Goal: Use online tool/utility: Utilize a website feature to perform a specific function

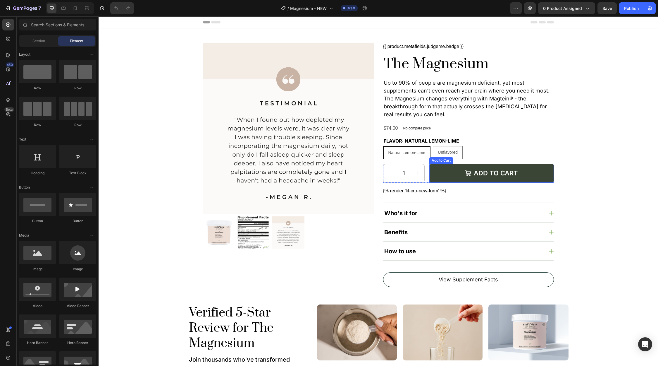
click at [435, 161] on div "Add to Cart" at bounding box center [441, 160] width 21 height 5
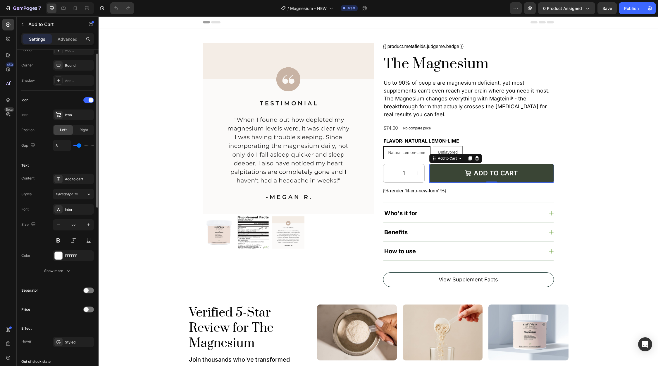
scroll to position [259, 0]
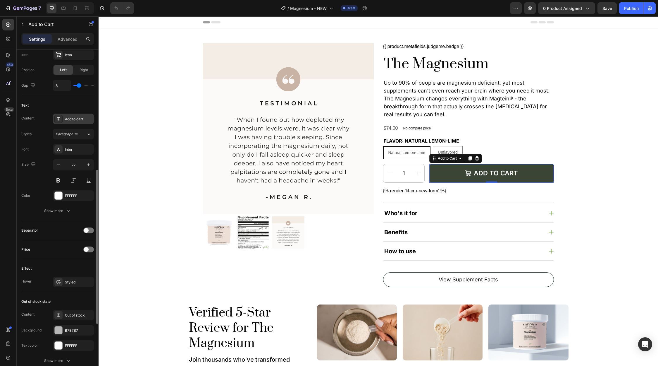
click at [82, 121] on div "Add to cart" at bounding box center [78, 118] width 27 height 5
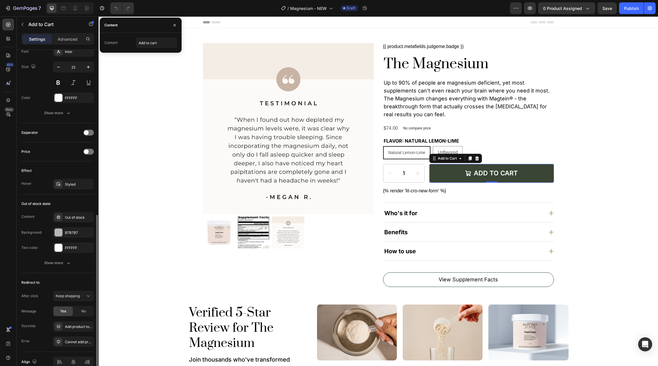
scroll to position [386, 0]
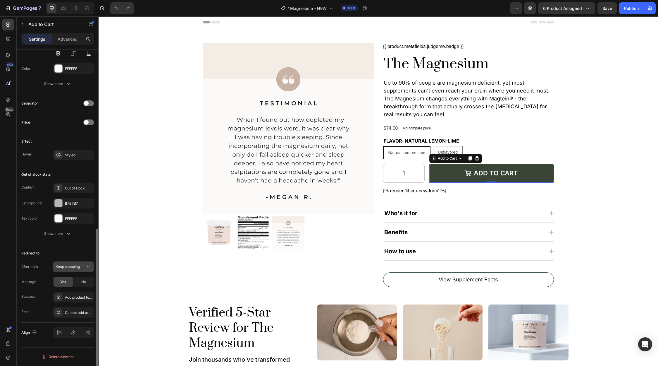
click at [79, 269] on div "Keep shopping" at bounding box center [74, 267] width 36 height 6
click at [65, 246] on div "Redirect to After click Keep shopping Message Yes No Success Add product to car…" at bounding box center [57, 283] width 73 height 79
click at [64, 295] on div "Add product to cart successfully" at bounding box center [73, 297] width 41 height 11
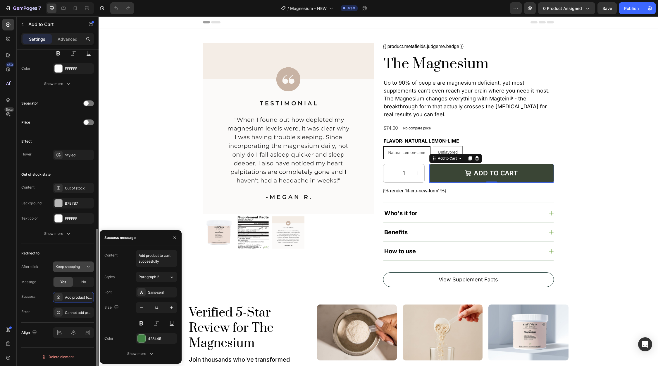
click at [75, 264] on div "Keep shopping" at bounding box center [74, 267] width 36 height 6
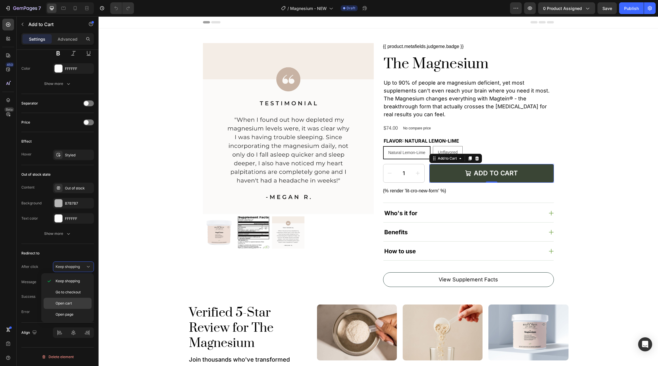
click at [67, 300] on span "Open cart" at bounding box center [64, 302] width 16 height 5
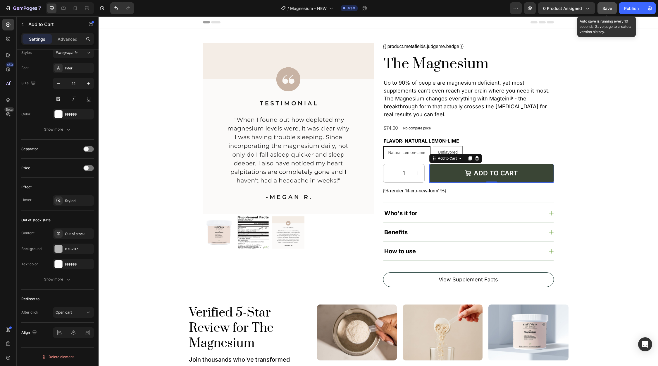
click at [604, 11] on button "Save" at bounding box center [607, 8] width 19 height 12
click at [527, 11] on button "button" at bounding box center [530, 8] width 12 height 12
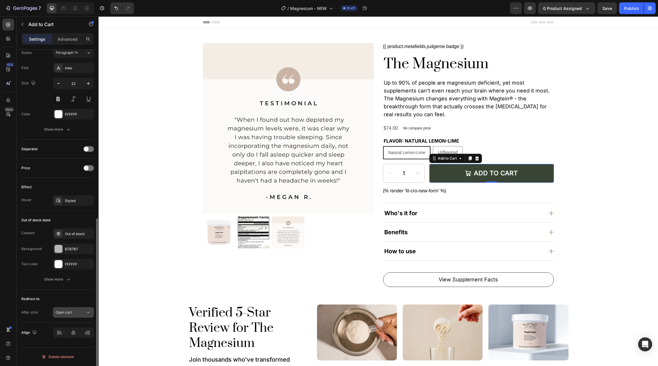
click at [69, 310] on span "Open cart" at bounding box center [64, 312] width 16 height 4
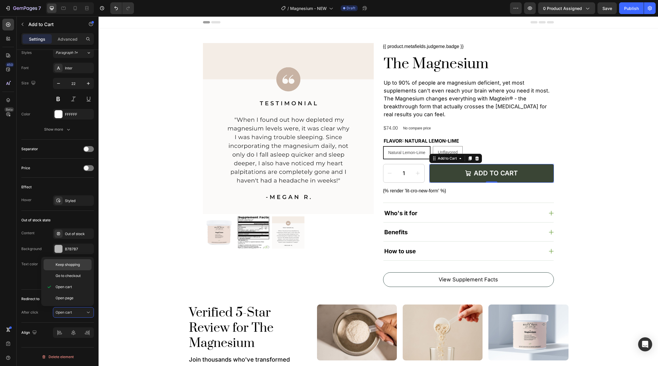
click at [64, 264] on span "Keep shopping" at bounding box center [68, 264] width 24 height 5
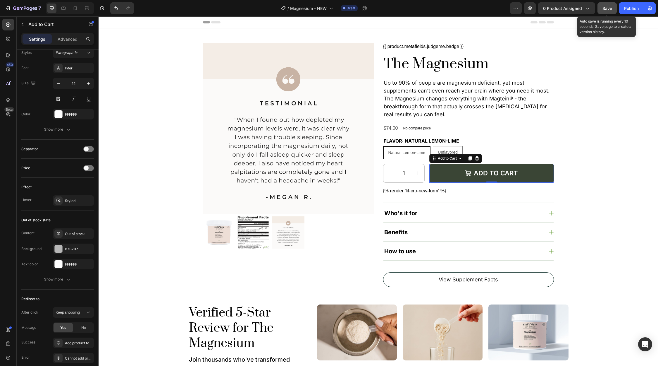
click at [605, 13] on button "Save" at bounding box center [607, 8] width 19 height 12
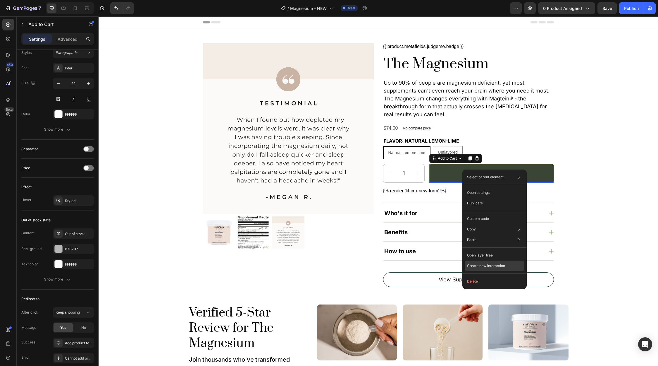
click at [478, 265] on p "Create new interaction" at bounding box center [486, 266] width 38 height 6
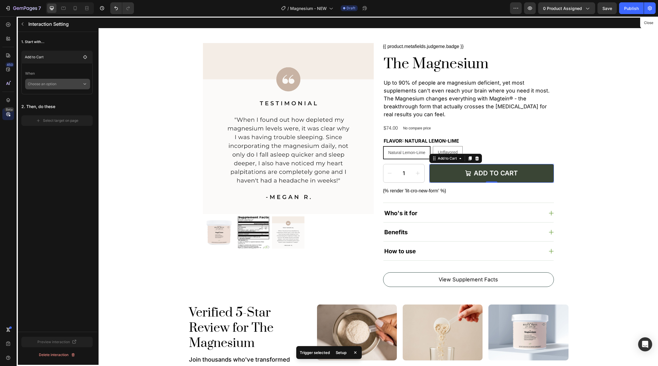
click at [54, 86] on p "Choose an option" at bounding box center [55, 84] width 54 height 11
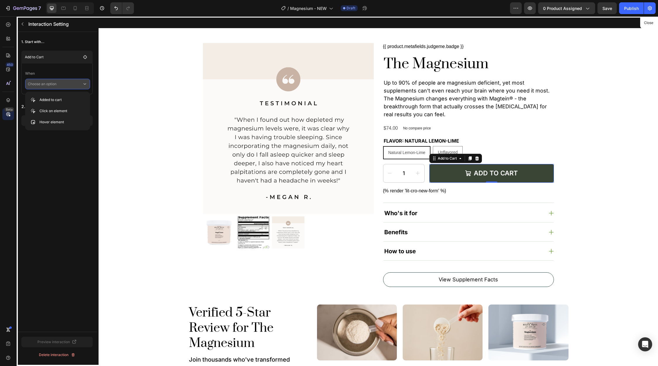
click at [622, 181] on div at bounding box center [379, 190] width 560 height 349
click at [22, 18] on div "Interaction Setting" at bounding box center [57, 23] width 80 height 15
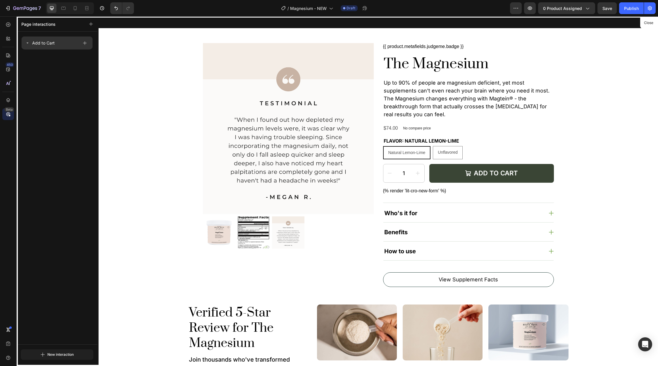
click at [54, 42] on div "Add to Cart" at bounding box center [51, 43] width 53 height 8
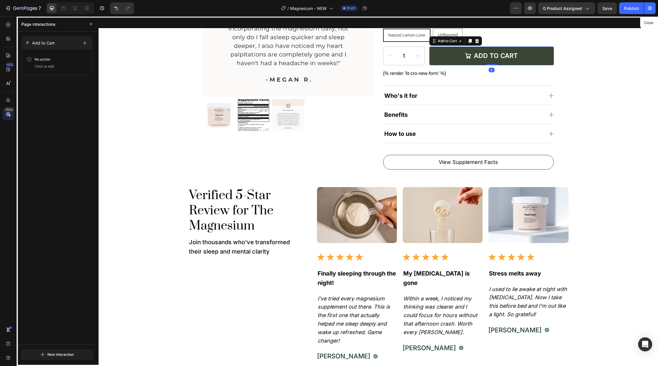
scroll to position [127, 0]
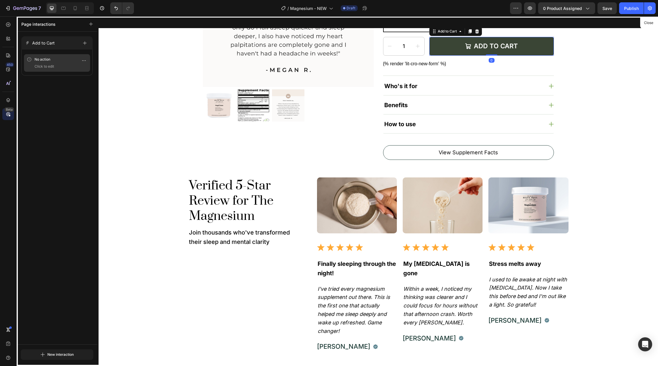
click at [51, 60] on p "No action" at bounding box center [47, 59] width 24 height 6
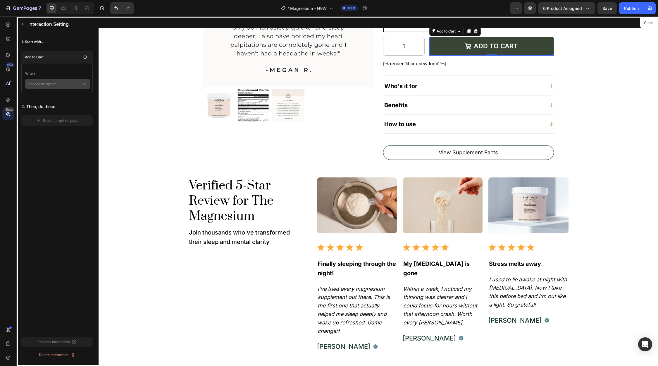
click at [50, 86] on p "Choose an option" at bounding box center [55, 84] width 54 height 11
click at [49, 102] on p "Added to cart" at bounding box center [50, 100] width 22 height 6
click at [49, 109] on input "0" at bounding box center [57, 109] width 64 height 11
click at [56, 139] on div "2. Then, do these Select target on page" at bounding box center [56, 139] width 71 height 25
click at [56, 151] on button "Select target on page" at bounding box center [56, 146] width 71 height 11
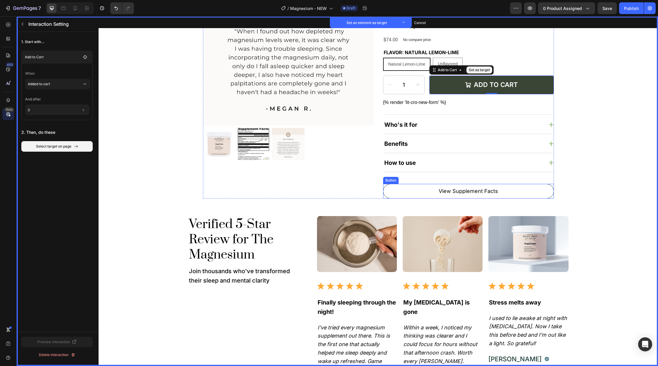
scroll to position [0, 0]
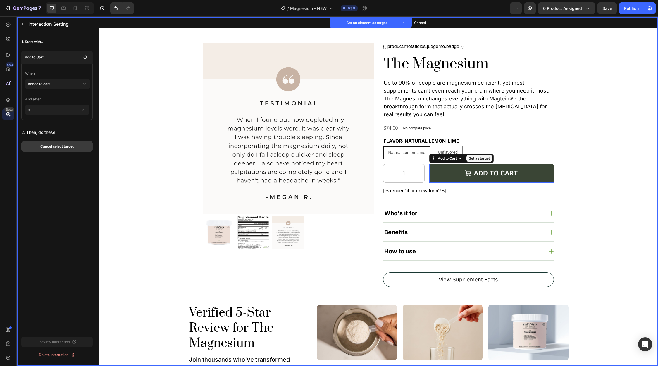
click at [46, 151] on button "Cancel select target" at bounding box center [56, 146] width 71 height 11
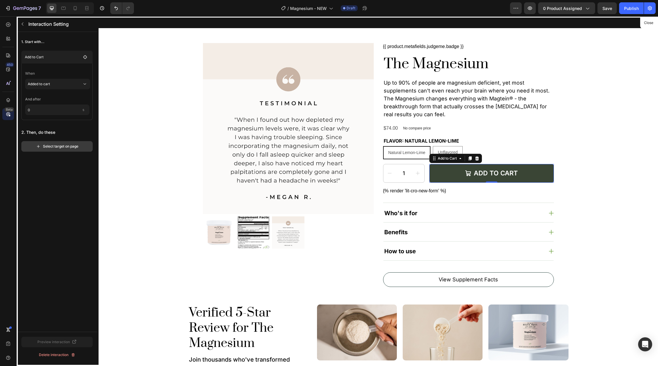
click at [48, 149] on div "Select target on page" at bounding box center [57, 146] width 42 height 5
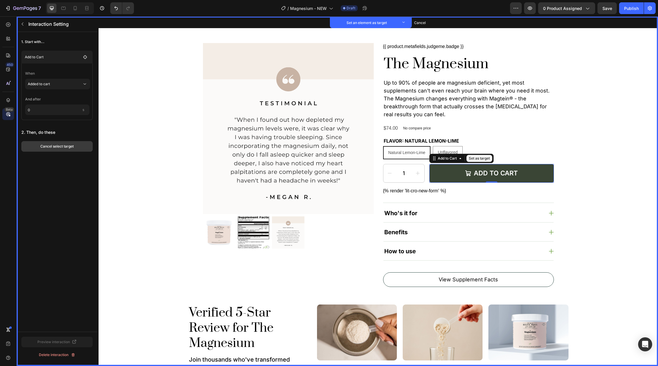
click at [47, 149] on div "Cancel select target" at bounding box center [56, 146] width 33 height 5
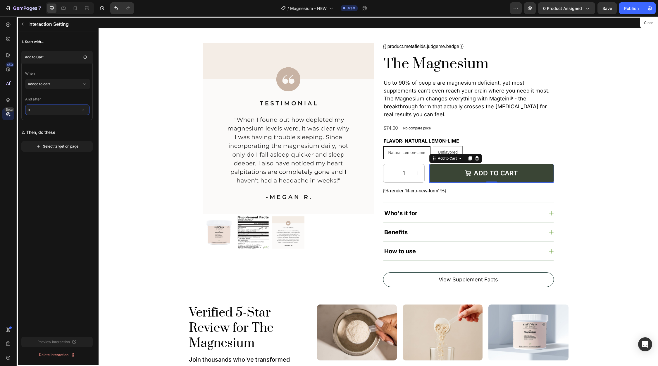
click at [54, 107] on input "0" at bounding box center [57, 109] width 64 height 11
type input "0"
click at [58, 87] on p "Added to cart" at bounding box center [55, 84] width 54 height 11
click at [53, 185] on div "1. Start with... Add to Cart When Added to cart And after 0 s 2. Then, do these…" at bounding box center [57, 182] width 81 height 300
click at [58, 145] on div "Select target on page" at bounding box center [57, 146] width 42 height 5
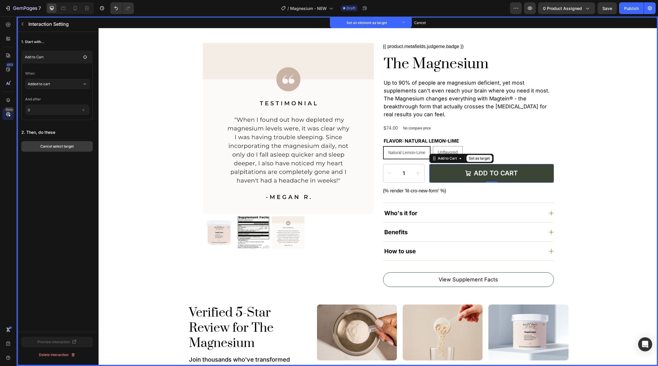
click at [67, 148] on div "Cancel select target" at bounding box center [56, 146] width 33 height 5
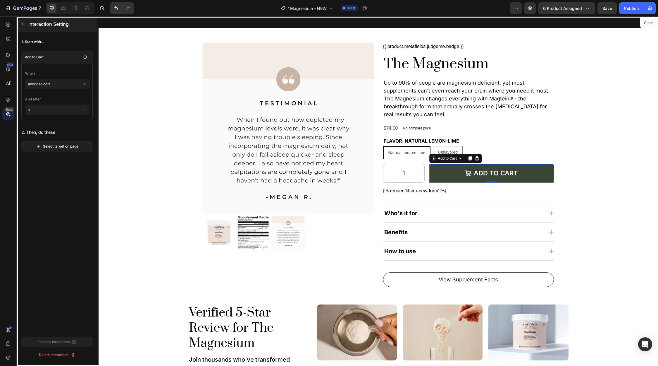
click at [22, 21] on button "button" at bounding box center [22, 23] width 9 height 9
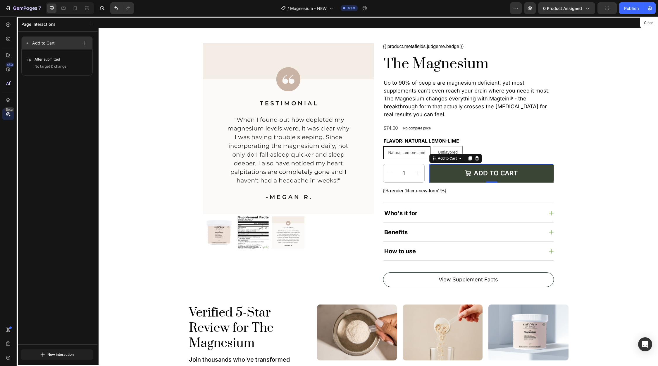
click at [70, 44] on div "Add to Cart" at bounding box center [51, 43] width 53 height 8
click at [90, 27] on button "button" at bounding box center [91, 24] width 8 height 8
click at [65, 63] on span "Entire page" at bounding box center [64, 63] width 19 height 6
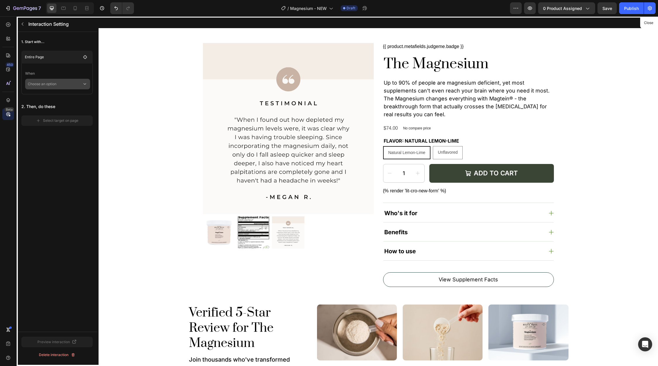
click at [58, 85] on p "Choose an option" at bounding box center [55, 84] width 54 height 11
click at [51, 153] on div "1. Start with... Entire Page When Choose an [MEDICAL_DATA]. Then, do these Sele…" at bounding box center [57, 182] width 81 height 300
click at [27, 23] on div "Interaction Setting" at bounding box center [57, 23] width 80 height 15
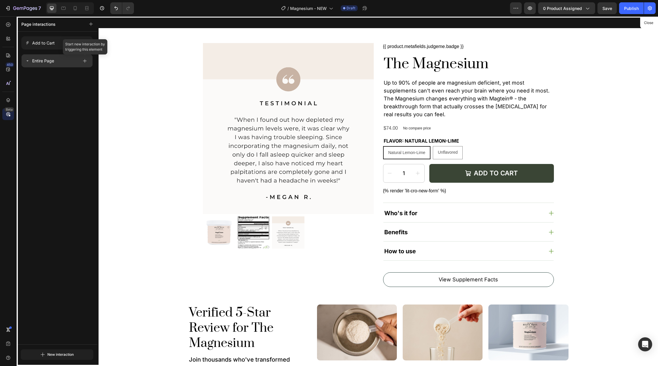
click at [70, 62] on div "Entire Page" at bounding box center [51, 61] width 53 height 8
click at [64, 62] on div "Entire Page" at bounding box center [51, 61] width 53 height 8
click at [54, 64] on p "Entire Page" at bounding box center [43, 60] width 22 height 7
click at [32, 62] on p "Entire Page" at bounding box center [43, 60] width 22 height 7
click at [89, 61] on button "button" at bounding box center [85, 61] width 8 height 8
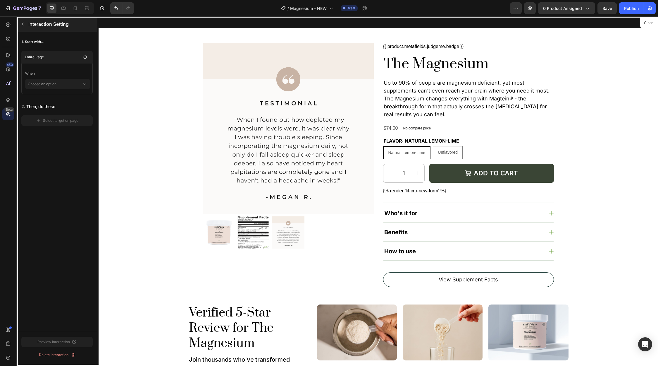
click at [21, 22] on icon "button" at bounding box center [22, 24] width 5 height 5
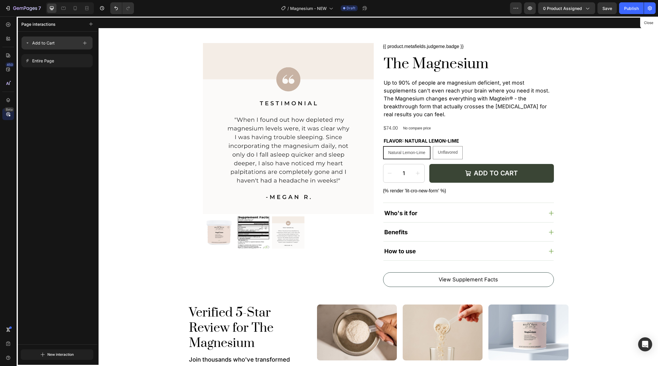
click at [78, 44] on div "Add to Cart" at bounding box center [51, 43] width 53 height 8
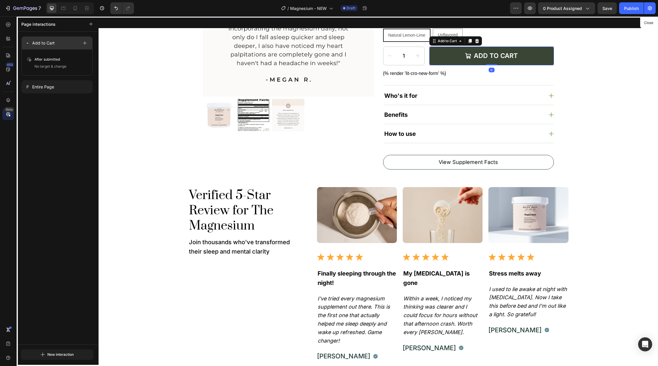
scroll to position [127, 0]
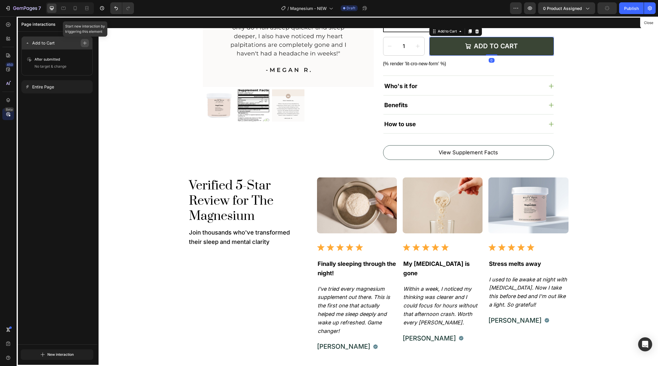
click at [88, 44] on button "button" at bounding box center [85, 43] width 8 height 8
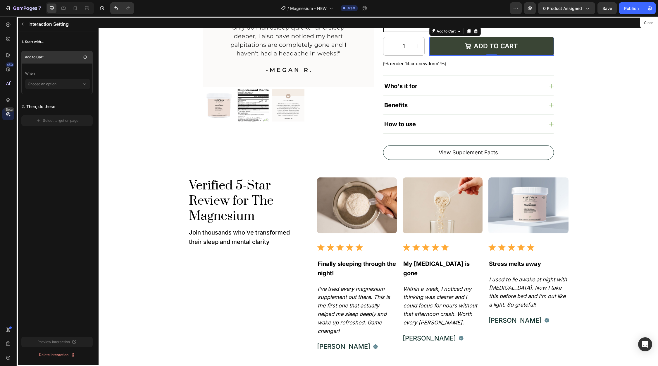
click at [68, 55] on p "Add to Cart" at bounding box center [53, 57] width 56 height 6
click at [28, 23] on p "Interaction Setting" at bounding box center [53, 23] width 50 height 7
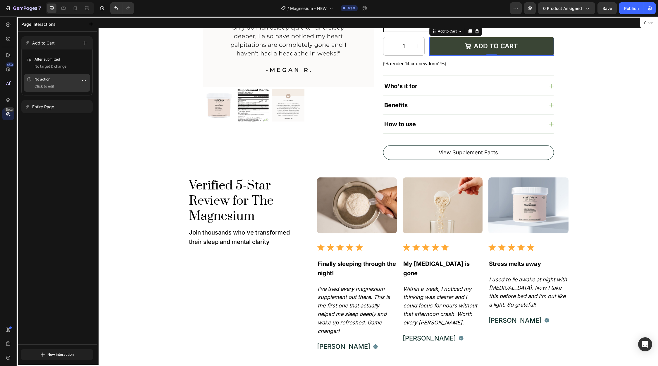
click at [57, 78] on p "No action" at bounding box center [47, 79] width 24 height 6
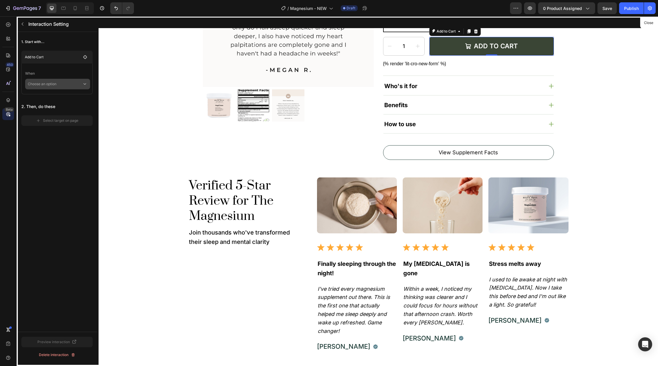
click at [54, 83] on p "Choose an option" at bounding box center [55, 84] width 54 height 11
click at [51, 97] on p "Added to cart" at bounding box center [50, 100] width 22 height 6
click at [53, 149] on button "Select target on page" at bounding box center [56, 146] width 71 height 11
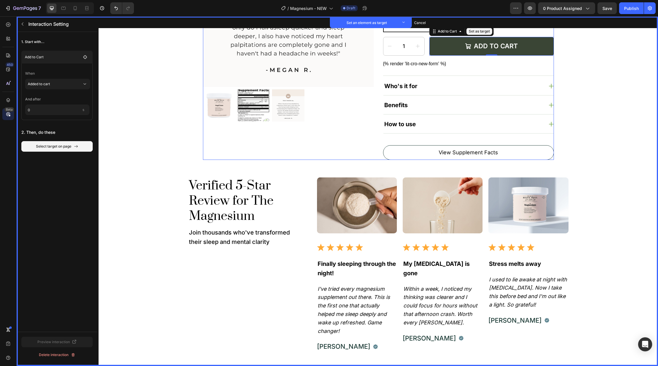
scroll to position [0, 0]
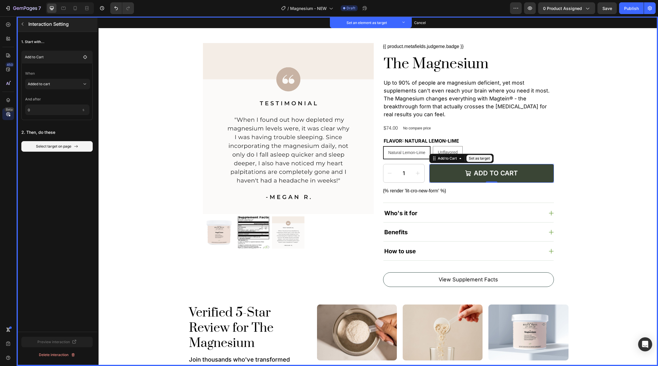
click at [23, 25] on icon "button" at bounding box center [23, 24] width 2 height 3
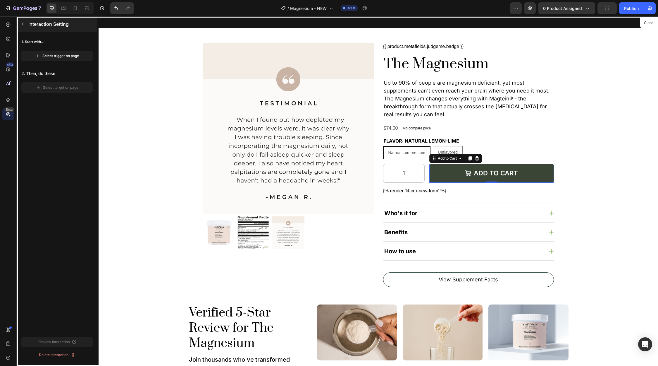
click at [23, 25] on icon "button" at bounding box center [22, 24] width 5 height 5
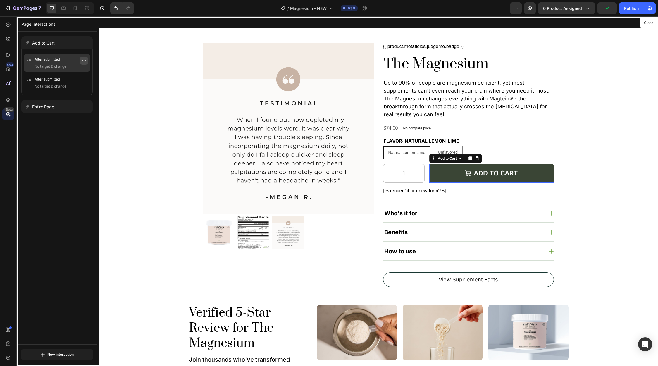
click at [82, 60] on icon "button" at bounding box center [84, 60] width 5 height 5
click at [68, 94] on span "Delete" at bounding box center [64, 96] width 11 height 6
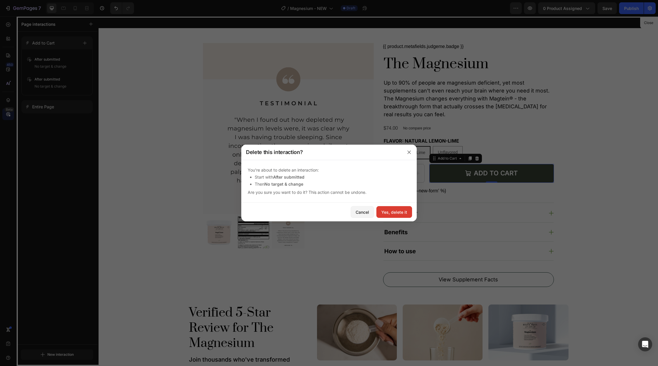
click at [406, 211] on div "Yes, delete it" at bounding box center [394, 212] width 26 height 6
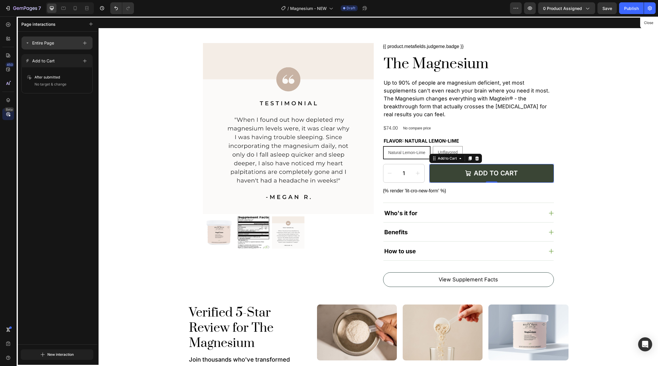
click at [30, 40] on div "Entire Page" at bounding box center [51, 43] width 53 height 8
click at [85, 81] on icon "button" at bounding box center [84, 80] width 5 height 5
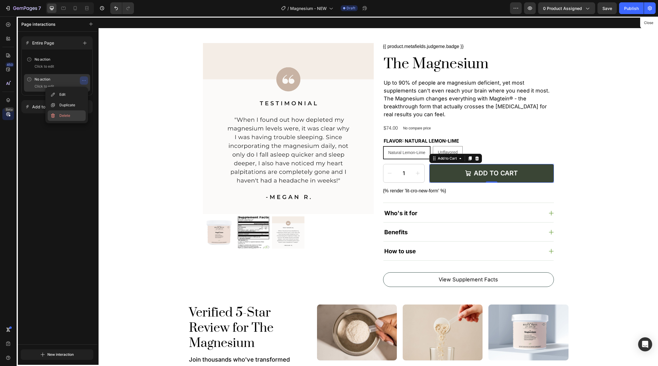
click at [74, 115] on button "Delete" at bounding box center [67, 115] width 38 height 11
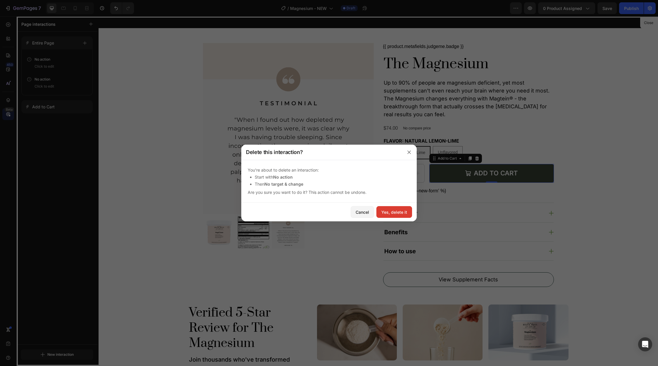
click at [400, 209] on div "Yes, delete it" at bounding box center [394, 212] width 26 height 6
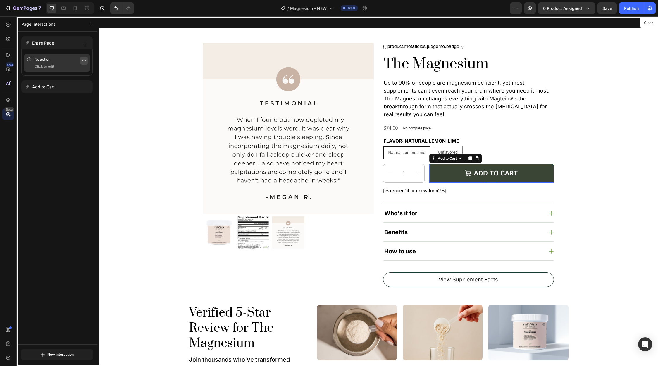
click at [82, 58] on icon "button" at bounding box center [84, 60] width 5 height 5
click at [67, 94] on span "Delete" at bounding box center [64, 96] width 11 height 6
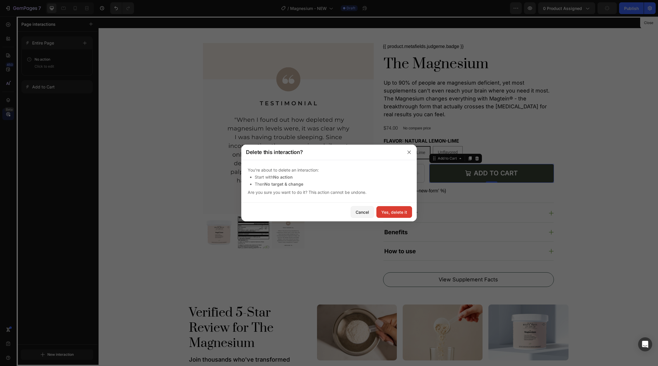
click at [394, 207] on button "Yes, delete it" at bounding box center [394, 212] width 36 height 12
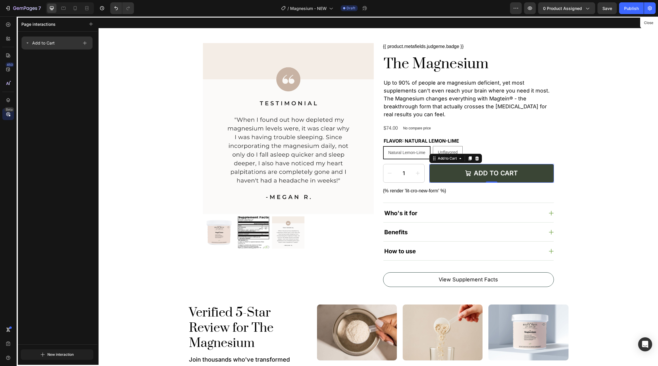
click at [67, 39] on div "Add to Cart" at bounding box center [51, 43] width 53 height 8
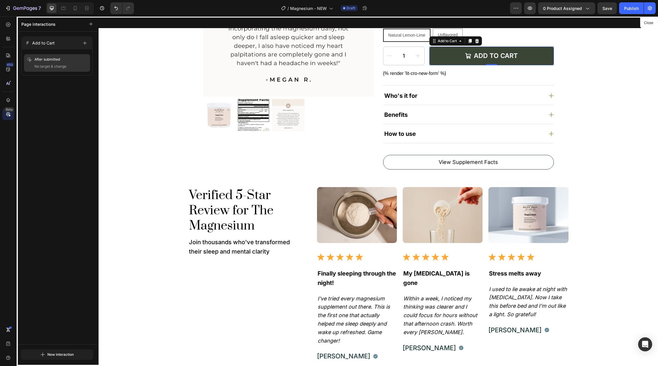
scroll to position [127, 0]
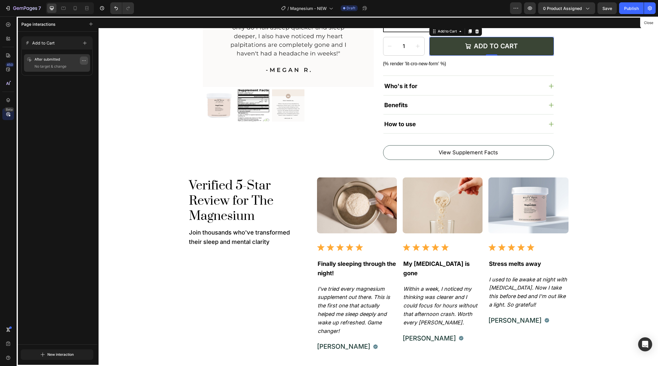
click at [82, 60] on icon "button" at bounding box center [84, 60] width 5 height 5
click at [68, 93] on span "Delete" at bounding box center [64, 96] width 11 height 6
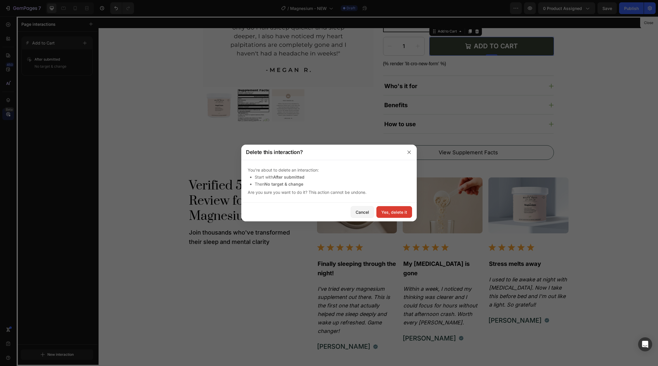
click at [379, 209] on button "Yes, delete it" at bounding box center [394, 212] width 36 height 12
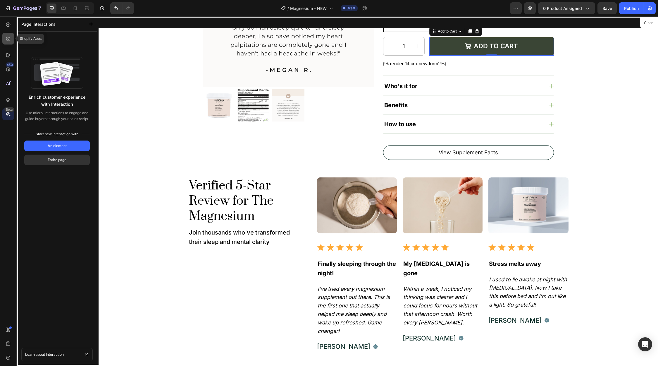
click at [8, 34] on div at bounding box center [8, 39] width 12 height 12
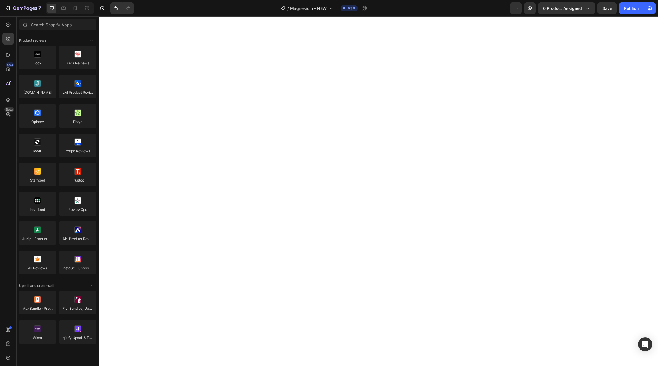
scroll to position [0, 0]
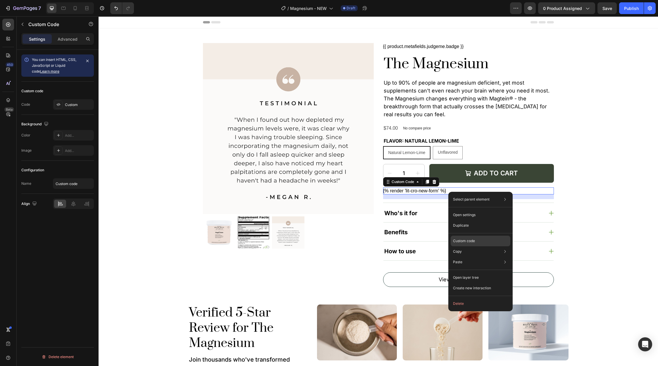
click at [474, 241] on p "Custom code" at bounding box center [464, 240] width 22 height 5
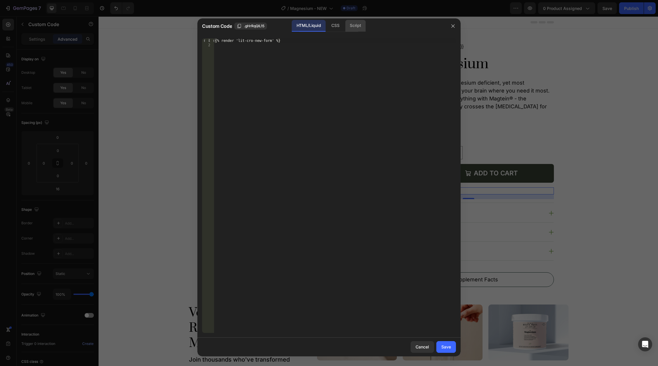
click at [360, 28] on div "Script" at bounding box center [355, 26] width 20 height 12
click at [305, 80] on div "Insert the Javascript code to add interaction and animation to your content her…" at bounding box center [335, 190] width 242 height 304
paste textarea "})();"
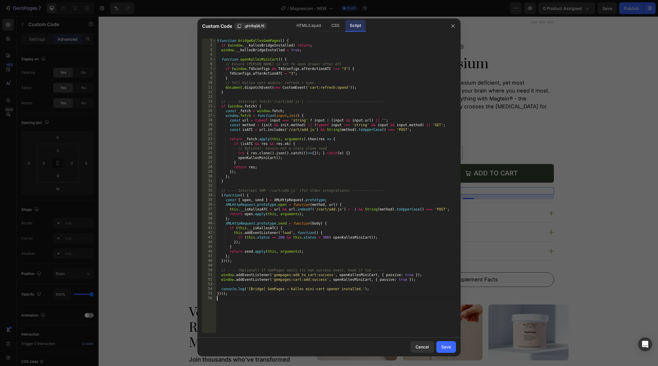
type textarea "})();"
click at [447, 345] on div "Save" at bounding box center [446, 346] width 10 height 6
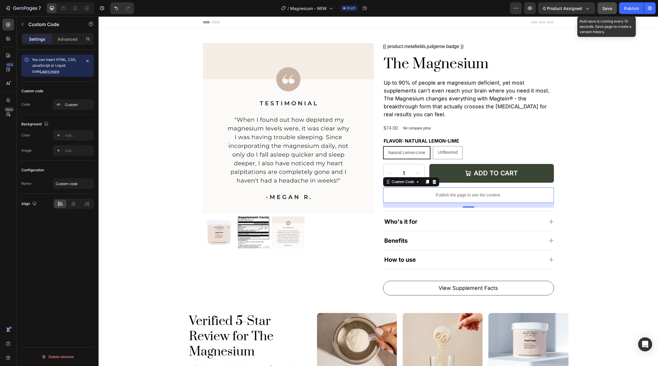
click at [601, 5] on button "Save" at bounding box center [607, 8] width 19 height 12
click at [19, 11] on button "7" at bounding box center [22, 8] width 41 height 12
